Goal: Check status: Check status

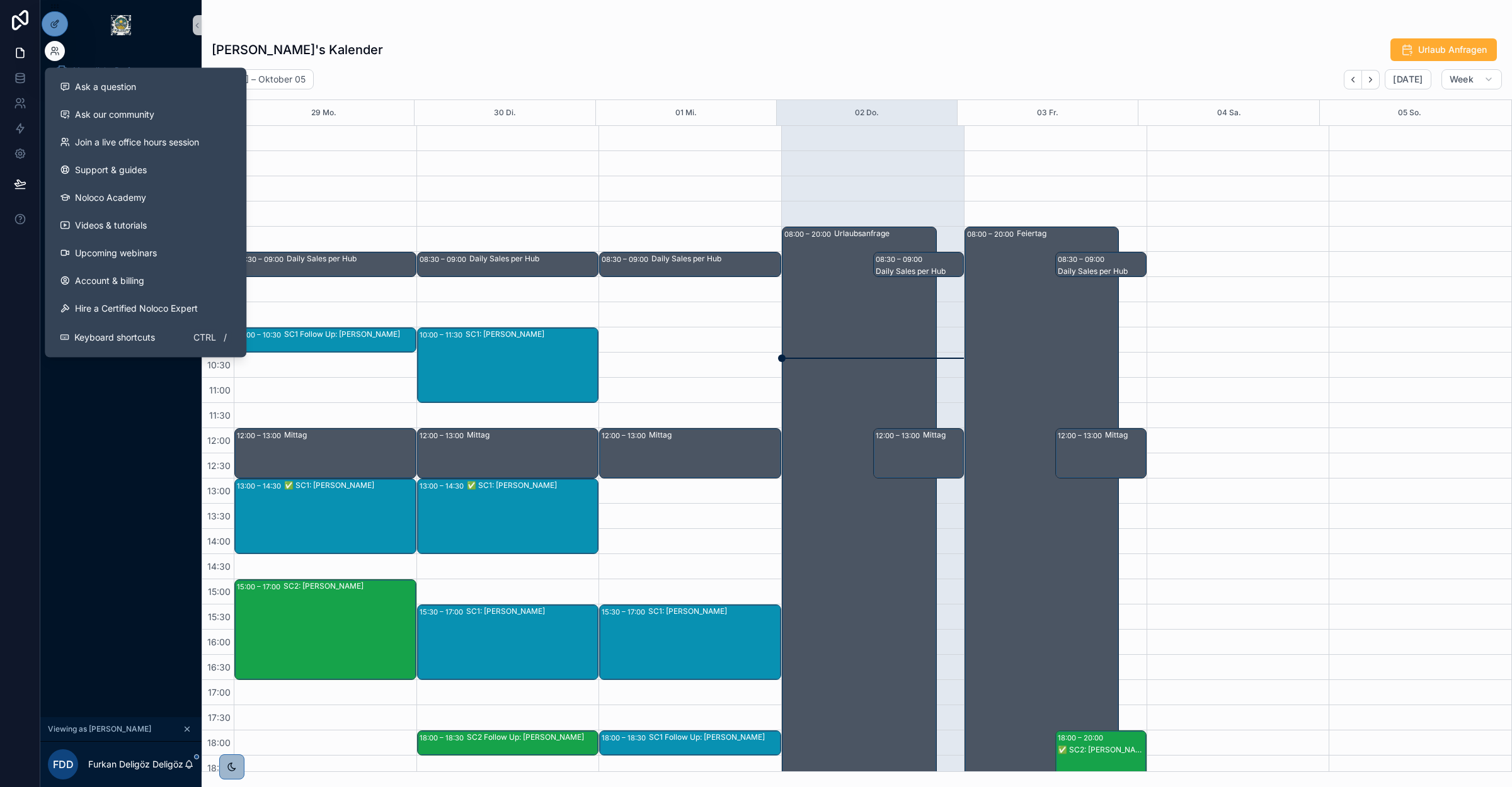
scroll to position [159, 0]
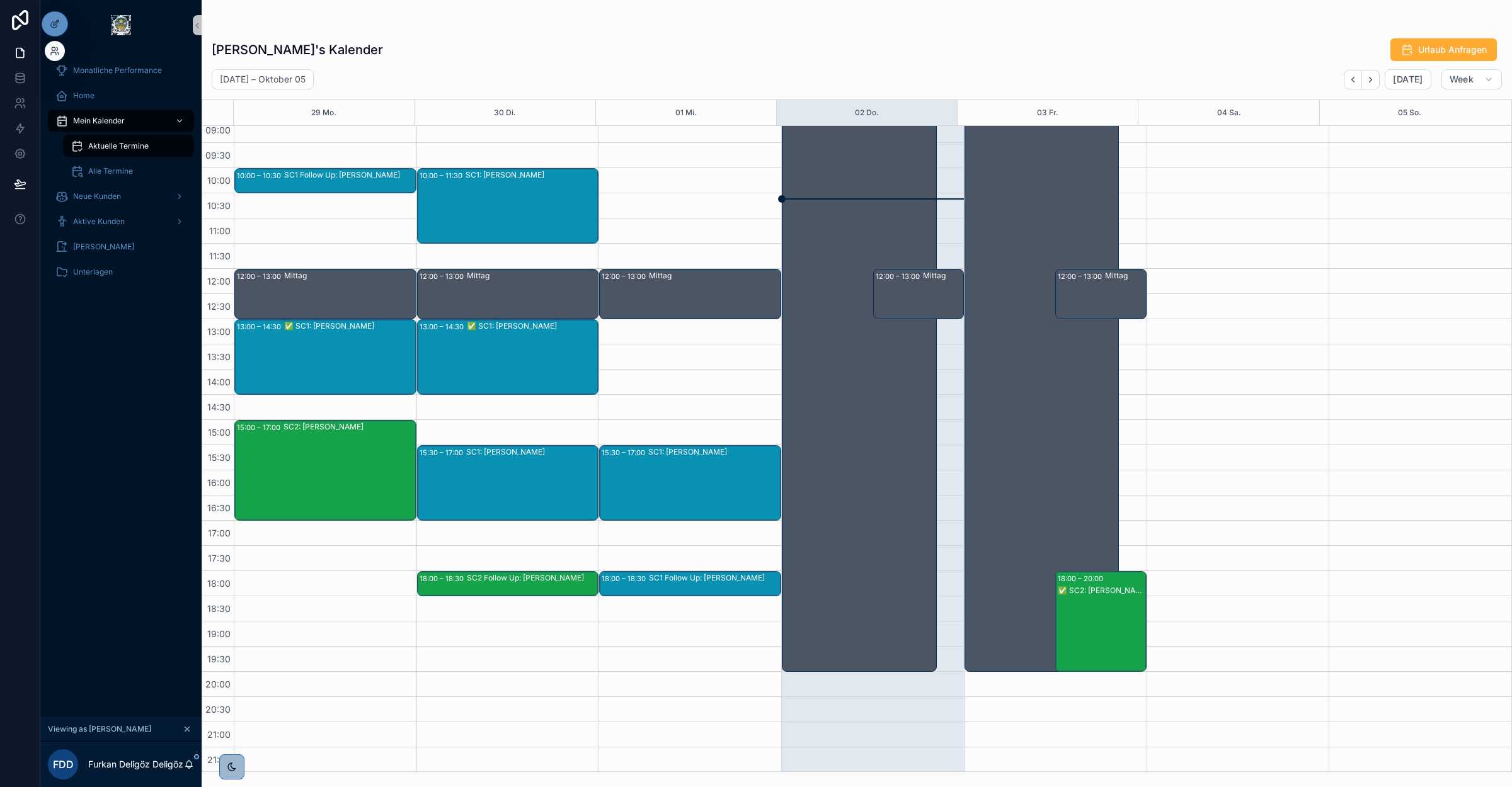
click at [60, 60] on div at bounding box center [54, 48] width 20 height 25
click at [60, 57] on div at bounding box center [54, 50] width 20 height 20
click at [54, 51] on icon at bounding box center [54, 50] width 10 height 10
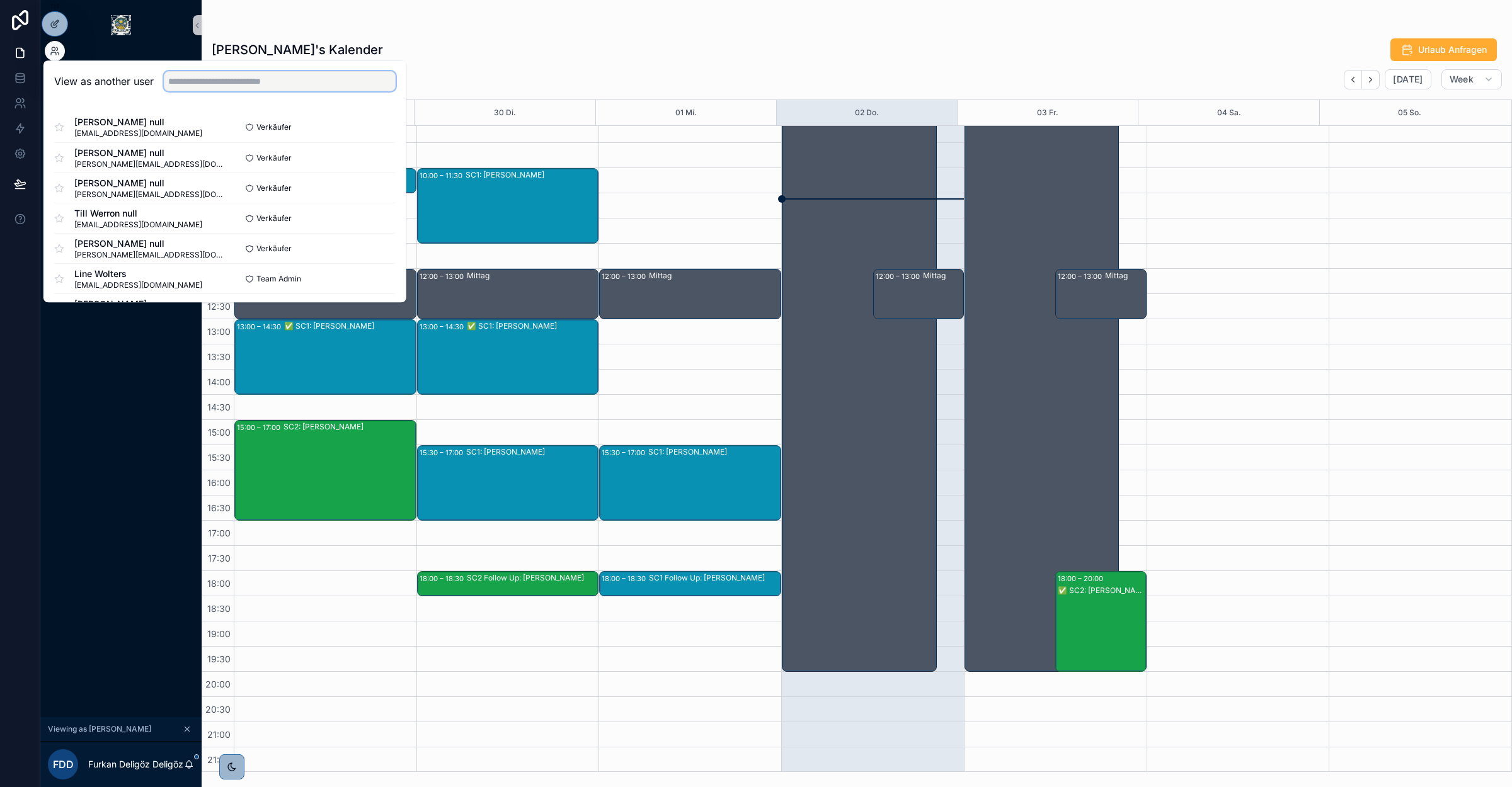
click at [235, 84] on input "text" at bounding box center [280, 81] width 232 height 20
type input "*******"
click at [379, 153] on button "Select" at bounding box center [380, 158] width 33 height 18
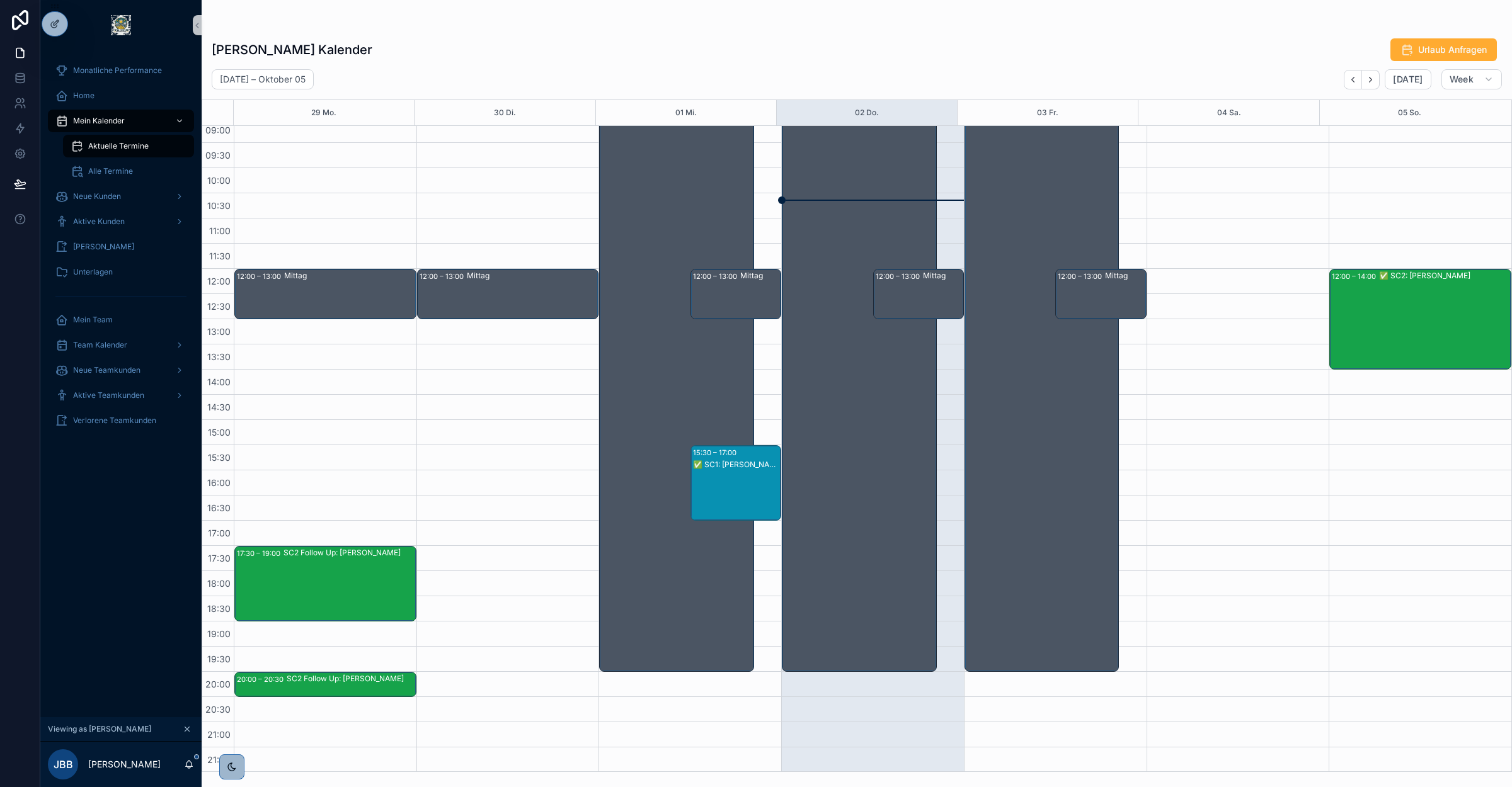
scroll to position [161, 0]
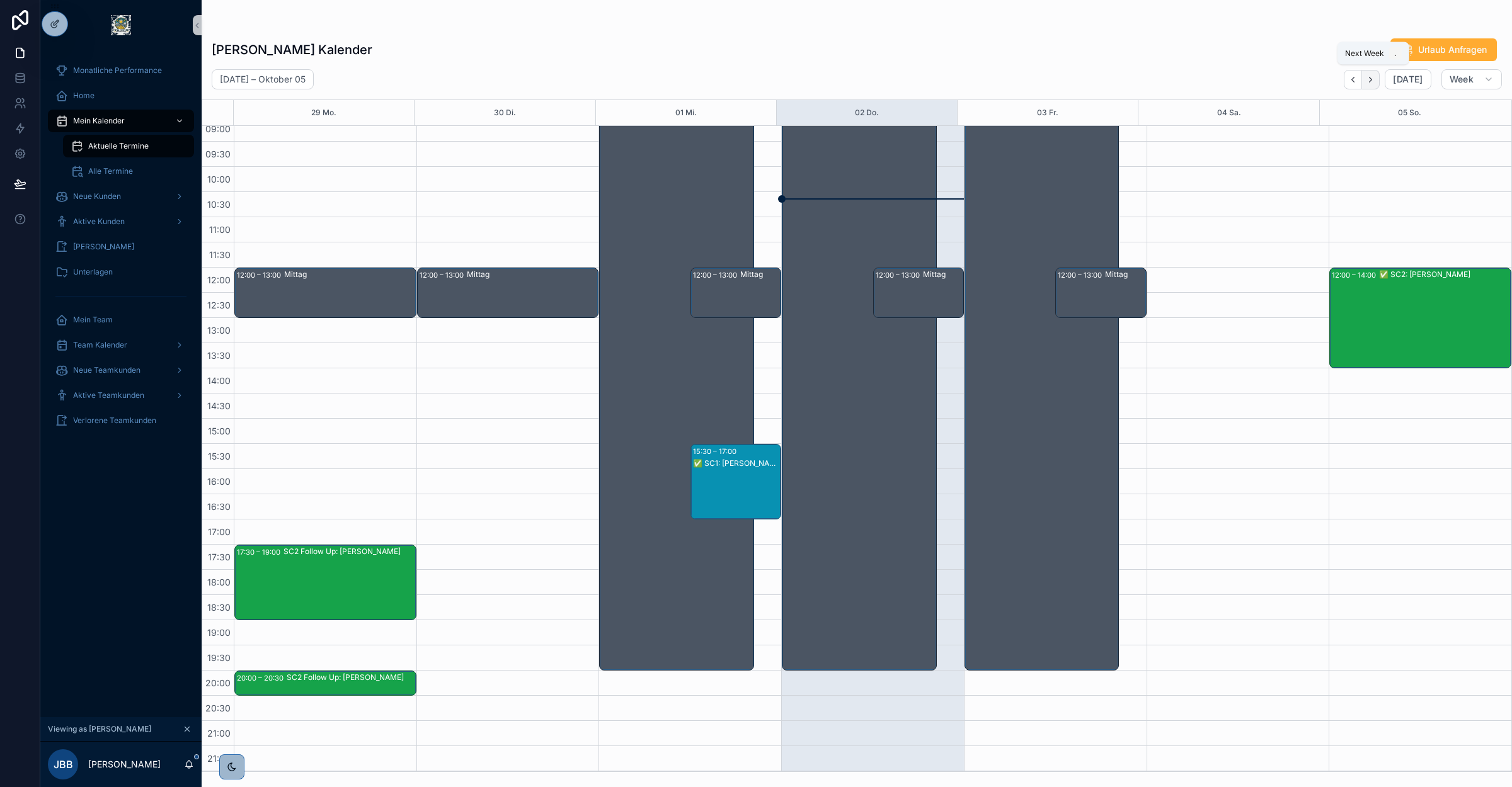
click at [1370, 83] on icon "Next" at bounding box center [1370, 79] width 9 height 9
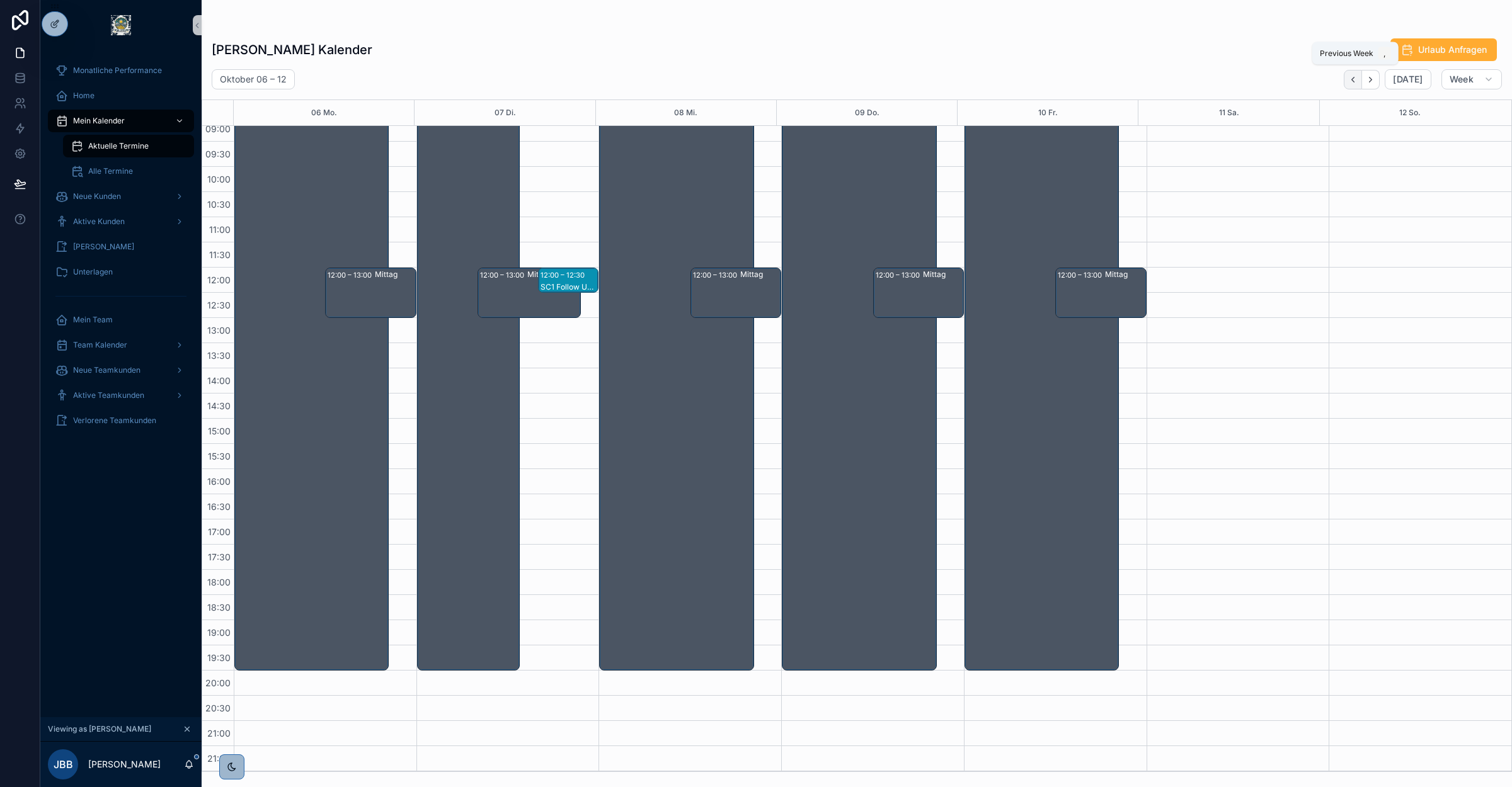
click at [1358, 77] on icon "Back" at bounding box center [1353, 79] width 9 height 9
